Goal: Information Seeking & Learning: Understand process/instructions

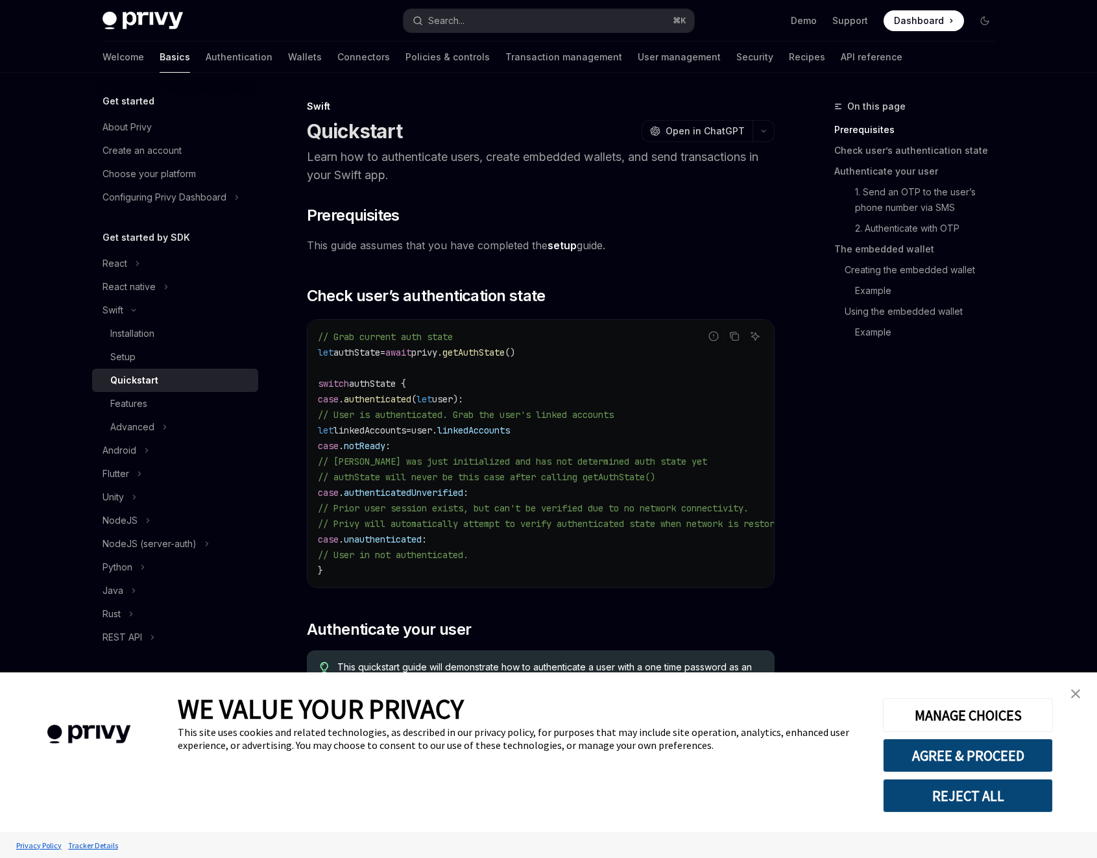
type textarea "*"
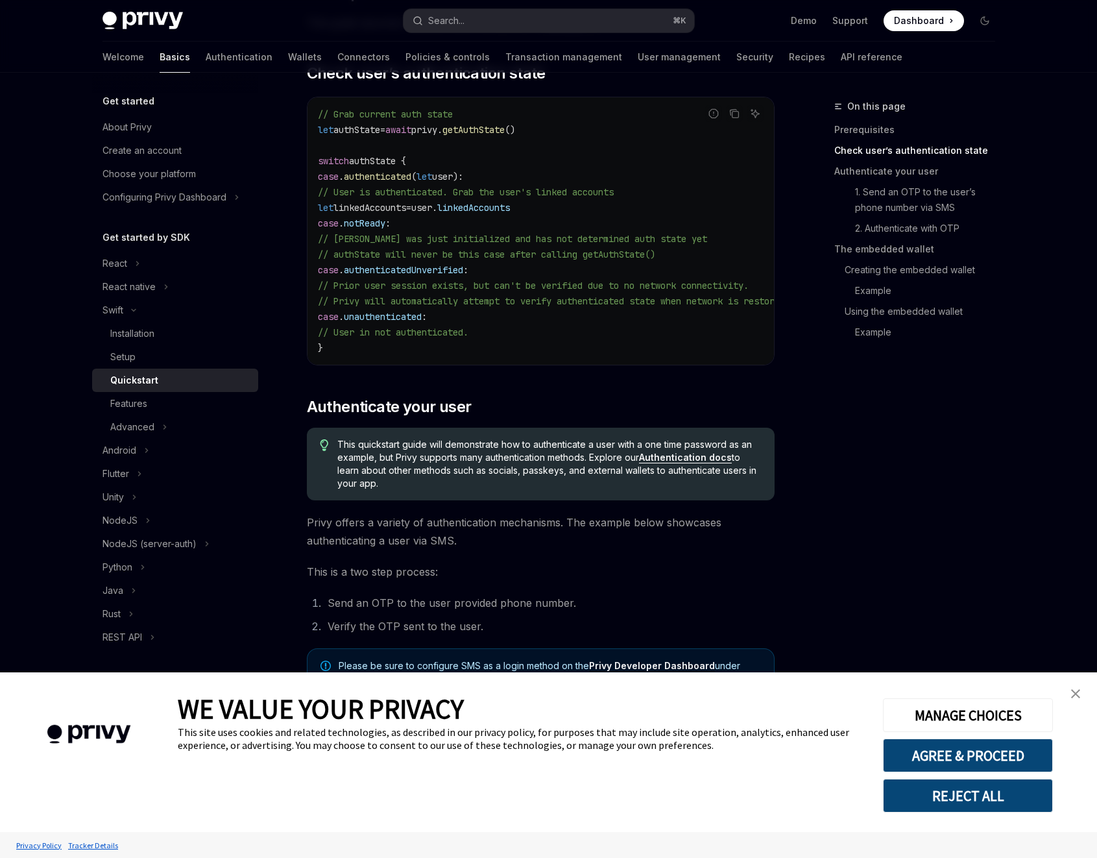
scroll to position [231, 0]
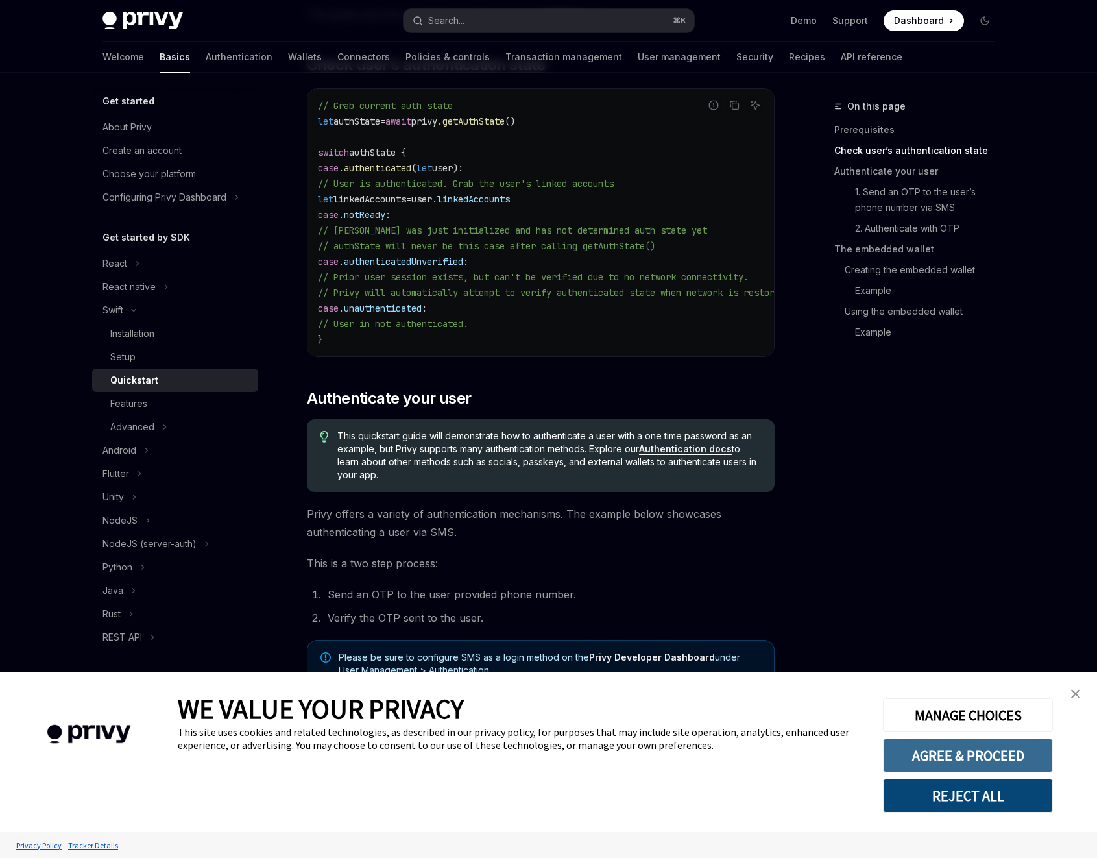
click at [1019, 750] on button "AGREE & PROCEED" at bounding box center [968, 755] width 170 height 34
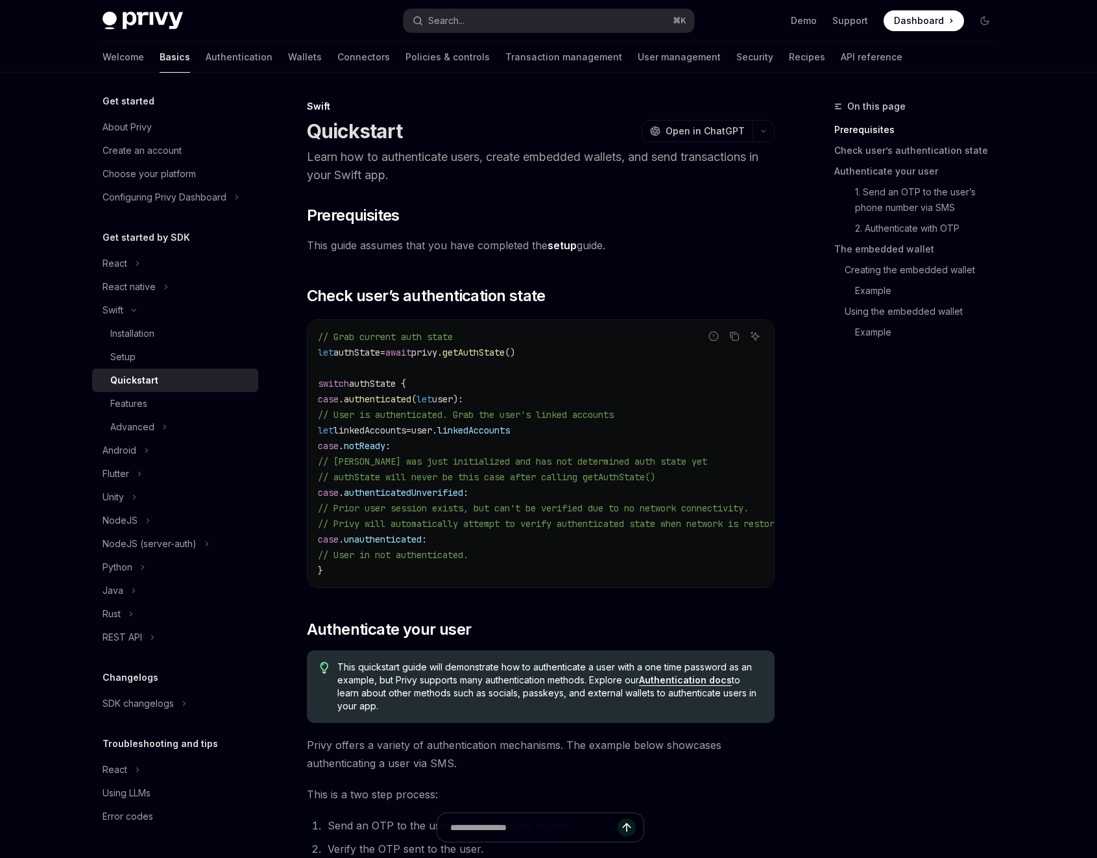
type textarea "*"
